Goal: Task Accomplishment & Management: Complete application form

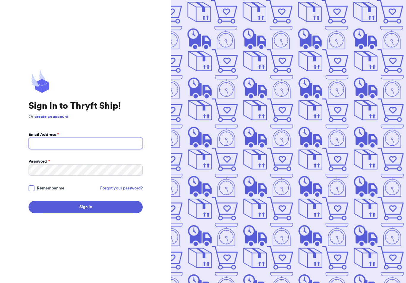
type input "[EMAIL_ADDRESS][DOMAIN_NAME]"
click at [86, 211] on button "Sign In" at bounding box center [86, 206] width 114 height 12
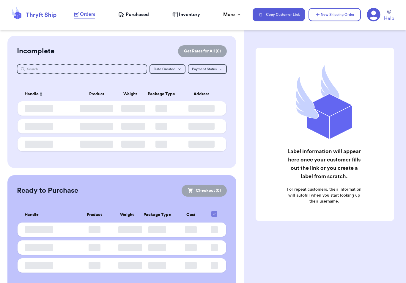
checkbox input "false"
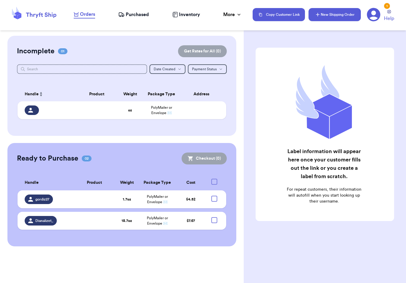
click at [333, 14] on button "New Shipping Order" at bounding box center [335, 14] width 52 height 13
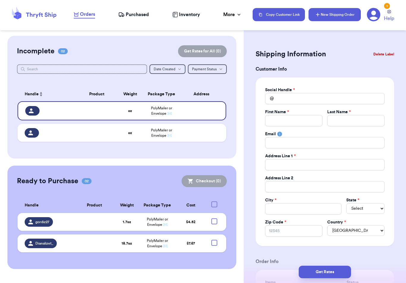
click at [343, 12] on button "New Shipping Order" at bounding box center [335, 14] width 52 height 13
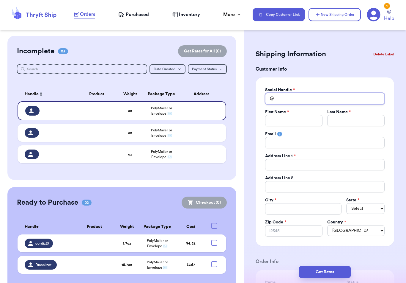
click at [309, 100] on input "Total Amount Paid" at bounding box center [325, 98] width 120 height 11
type input "G"
type input "Gs"
type input "Gs_"
type input "Gs_v"
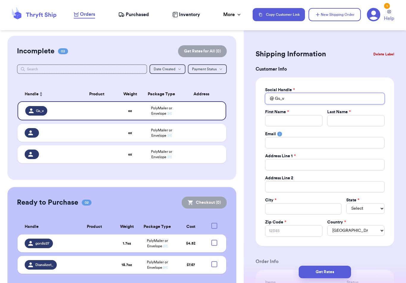
type input "Gs_vi"
type input "Gs_vin"
type input "Gs_vint"
type input "Gs_vinta"
type input "Gs_vintag"
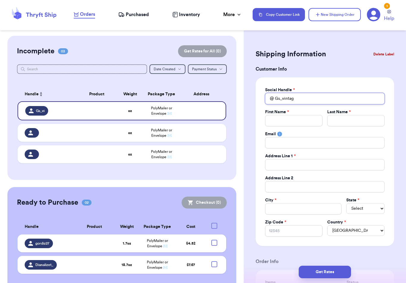
type input "Gs_vintage"
type input "Gs_vintage_"
type input "Gs_vintage_g"
type input "Gs_vintage_ge"
type input "Gs_vintage_gem"
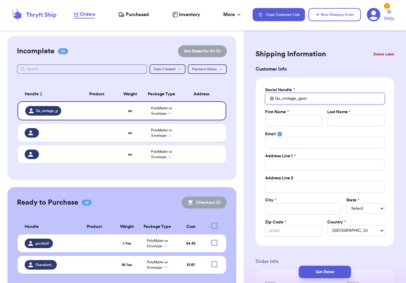
type input "Gs_vintage_gems"
type input "Gs_vintage_gems_"
type input "g"
type input "ge"
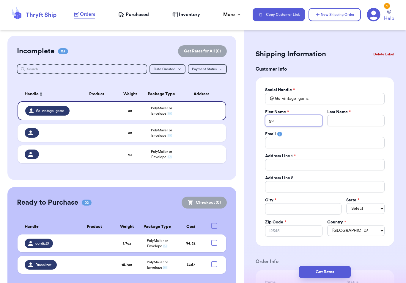
type input "gen"
type input "gene"
type input "genes"
type input "genesi"
type input "genesis"
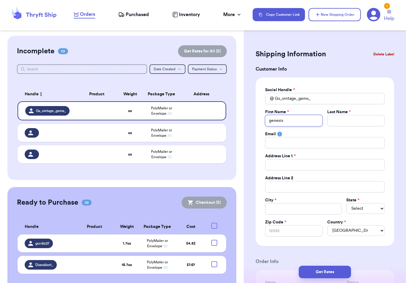
type input "genesis"
type input "h"
type input "he"
type input "her"
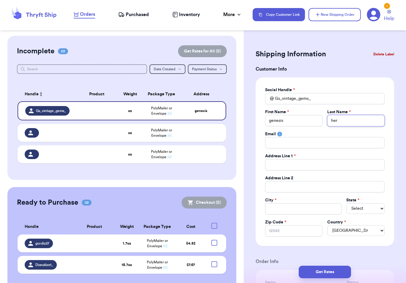
type input "[PERSON_NAME]"
type input "herna"
type input "[PERSON_NAME]"
type input "hernand"
type input "[PERSON_NAME]"
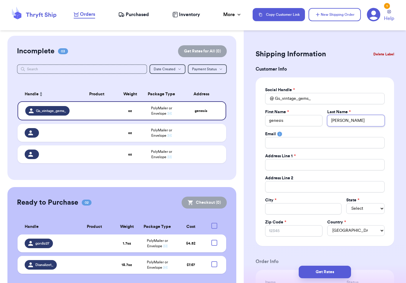
type input "[PERSON_NAME]"
type input "2"
type input "27"
type input "273"
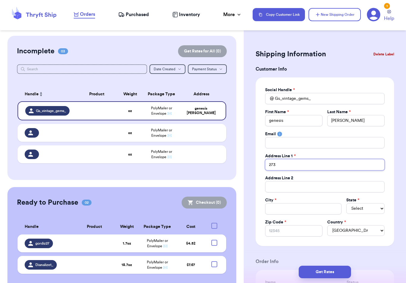
type input "2734"
type input "2734 S"
type input "2734 Su"
type input "2734 Sum"
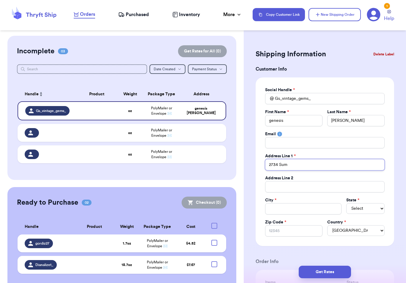
type input "2734 Summ"
type input "2734 Summe"
type input "2734 Summer"
type input "2734 Summer L"
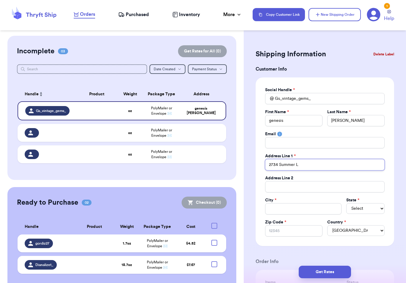
type input "2734 Summer La"
type input "2734 Summer Lan"
type input "[STREET_ADDRESS]"
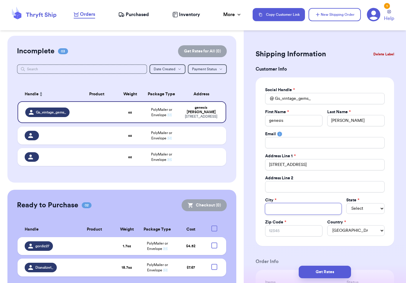
type input "M"
type input "Mi"
type input "Mis"
type input "Miss"
type input "Misso"
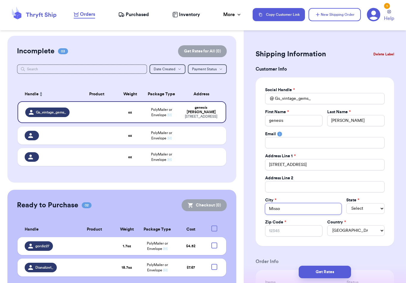
type input "Missou"
type input "Missour"
type input "[US_STATE]"
type input "[US_STATE] C"
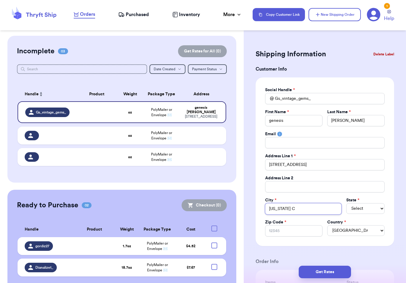
type input "[US_STATE] Ci"
type input "[US_STATE] Cit"
type input "[US_STATE][GEOGRAPHIC_DATA]"
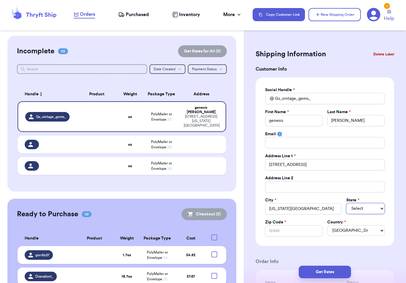
select select "[GEOGRAPHIC_DATA]"
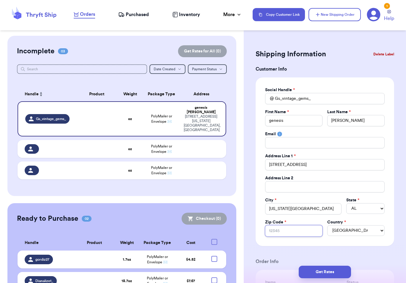
click at [305, 232] on input "Zip Code *" at bounding box center [293, 230] width 57 height 11
type input "7"
type input "77"
type input "774"
type input "7748"
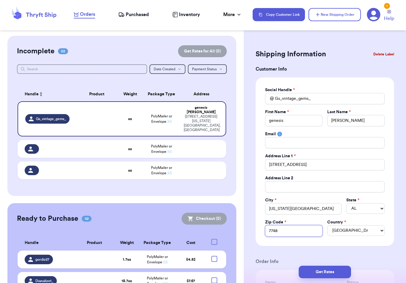
type input "77489"
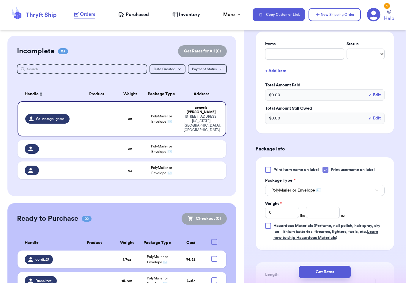
scroll to position [264, 0]
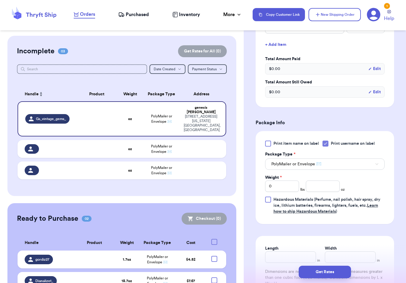
type input "77489"
click at [292, 188] on input "0" at bounding box center [282, 185] width 34 height 11
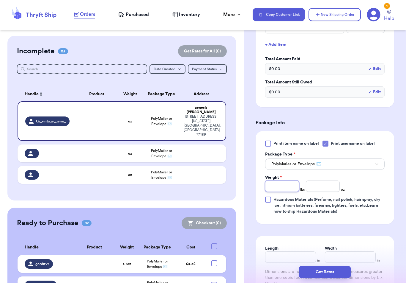
type input "2"
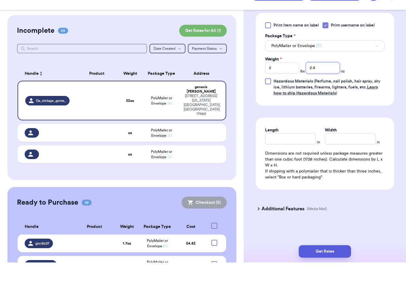
scroll to position [9, 0]
type input "2.4"
click at [335, 265] on button "Get Rates" at bounding box center [325, 271] width 52 height 12
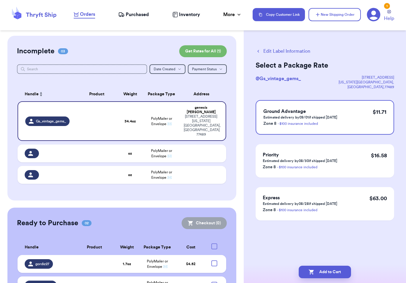
scroll to position [0, 0]
click at [329, 265] on button "Add to Cart" at bounding box center [325, 271] width 52 height 12
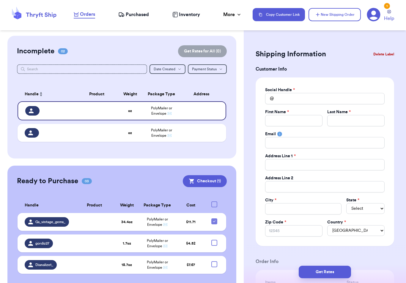
click at [0, 0] on html "Orders Purchased Inventory More Stats Completed Orders Copy Customer Link New S…" at bounding box center [203, 141] width 406 height 283
click at [329, 265] on button "Get Rates" at bounding box center [325, 271] width 52 height 12
